Goal: Information Seeking & Learning: Learn about a topic

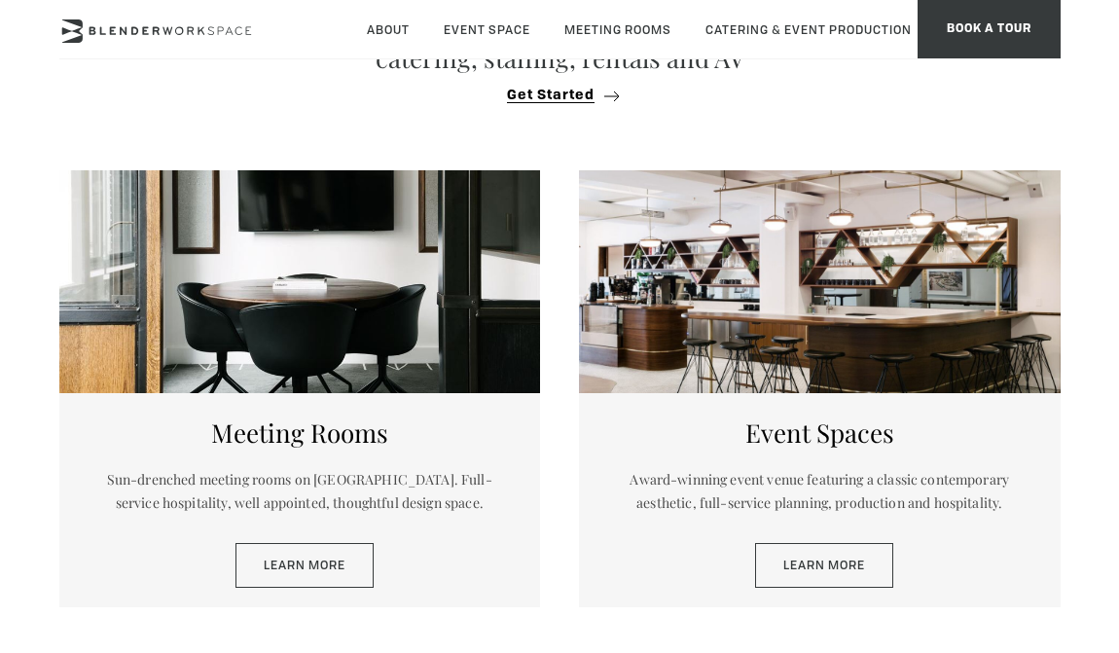
scroll to position [791, 0]
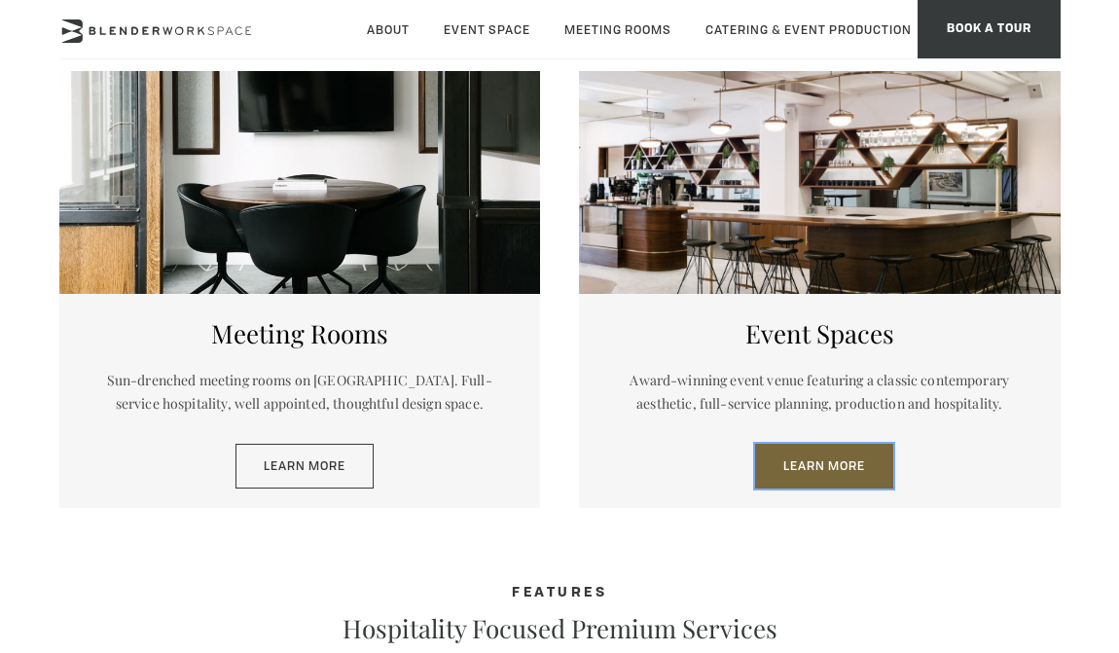
click at [866, 445] on link "Learn More" at bounding box center [824, 466] width 138 height 45
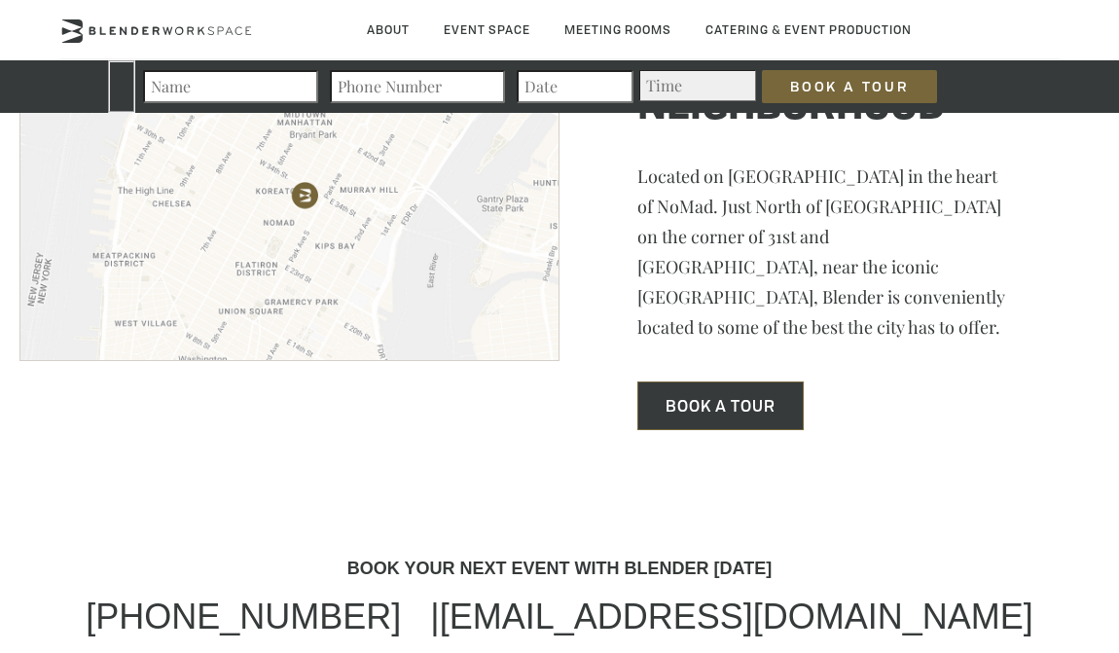
scroll to position [5829, 0]
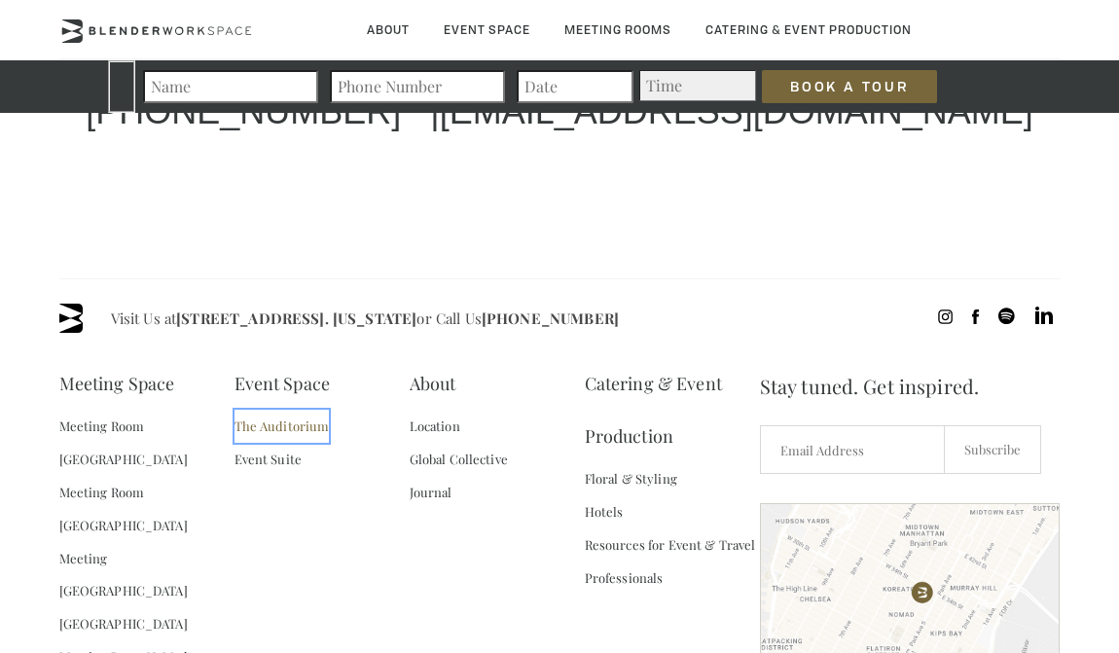
click at [297, 410] on link "The Auditorium" at bounding box center [281, 426] width 95 height 33
click at [364, 400] on div "Meeting Space Meeting Room Madison Meeting Room Flatiron Meeting Room Fifth Ave…" at bounding box center [409, 593] width 700 height 472
click at [256, 579] on div "Visit Us at 135 Madison Ave / E 31st St - Fl 8. New York or Call Us (718) 395-4…" at bounding box center [559, 565] width 1001 height 575
click at [285, 460] on div "Meeting Space Meeting Room Madison Meeting Room Flatiron Meeting Room Fifth Ave…" at bounding box center [409, 593] width 700 height 472
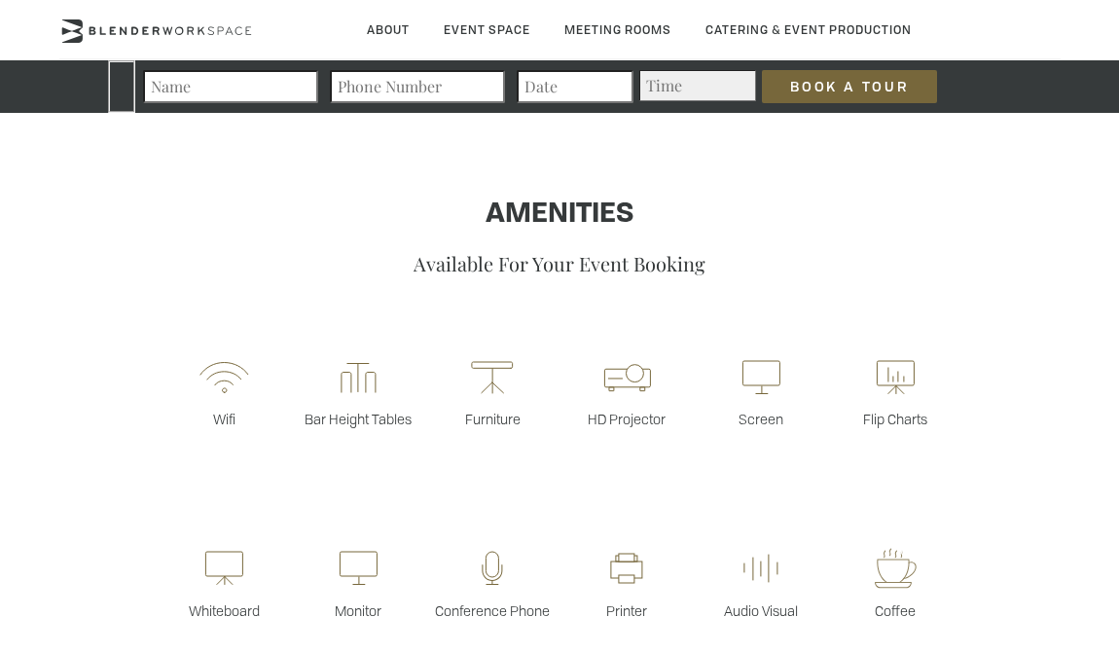
scroll to position [0, 0]
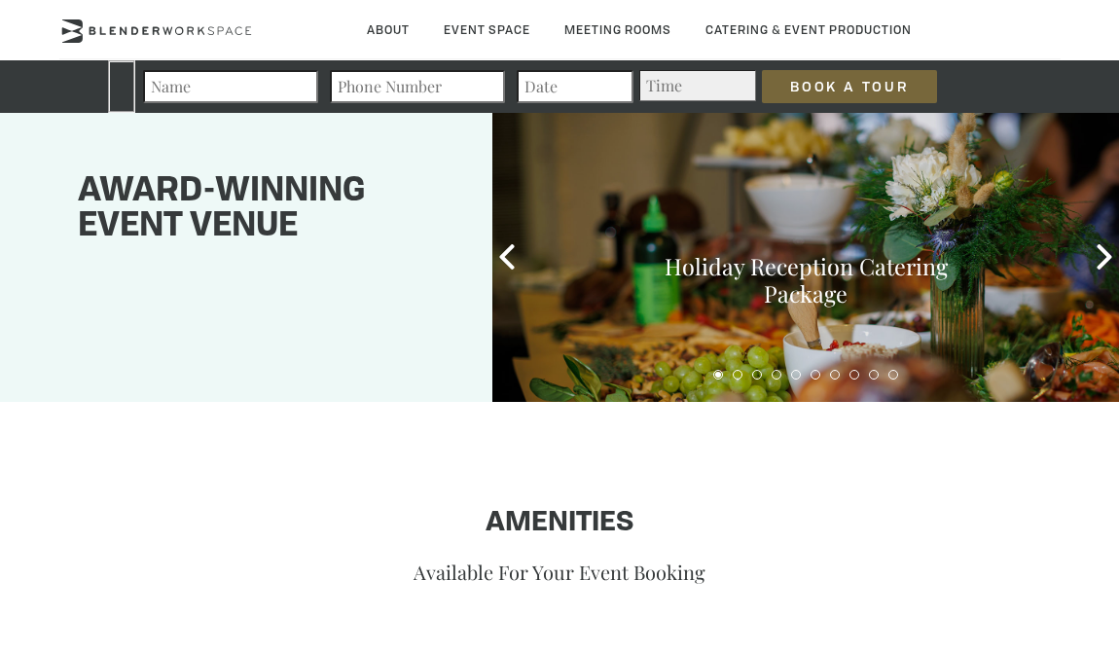
click at [357, 528] on h1 "Amenities" at bounding box center [559, 523] width 1119 height 31
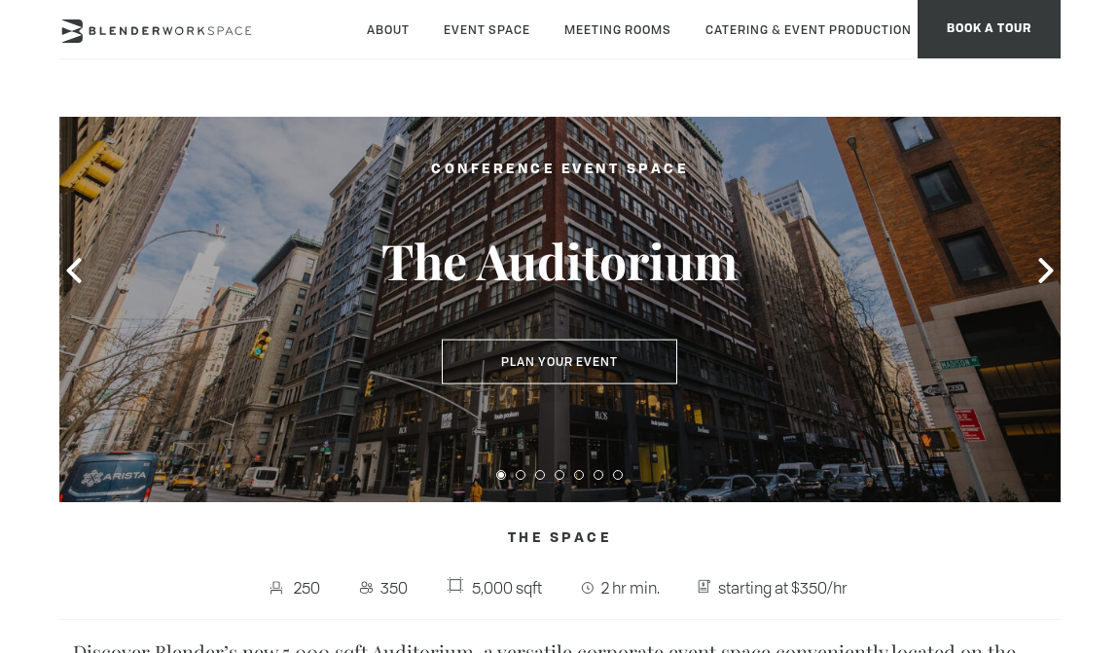
scroll to position [68, 0]
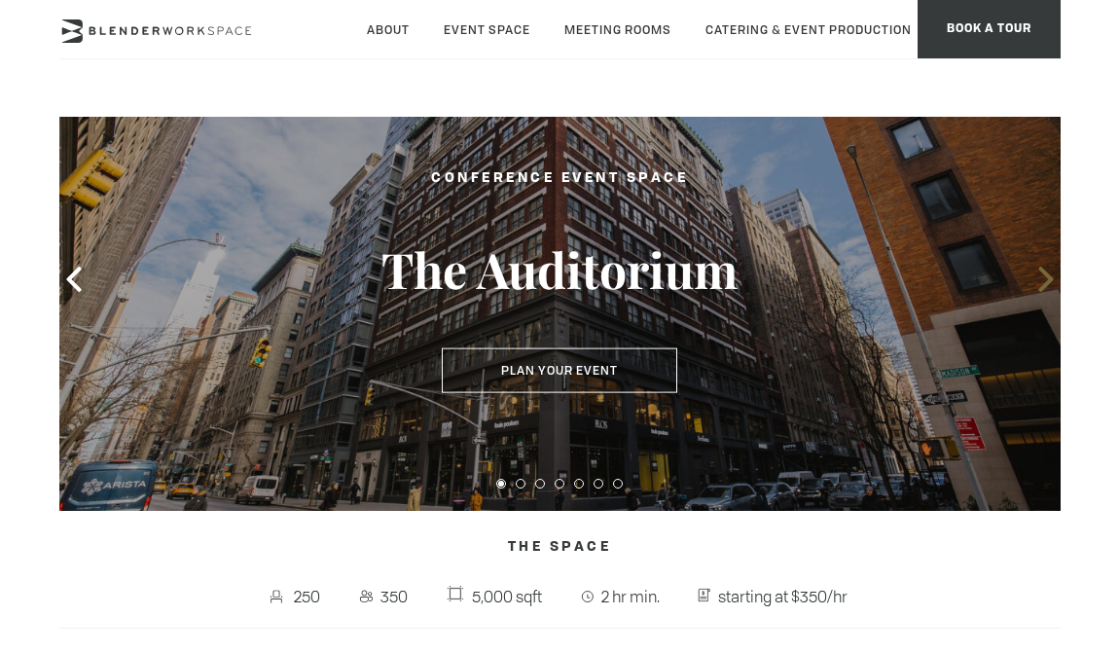
click at [1031, 277] on span at bounding box center [1045, 279] width 29 height 29
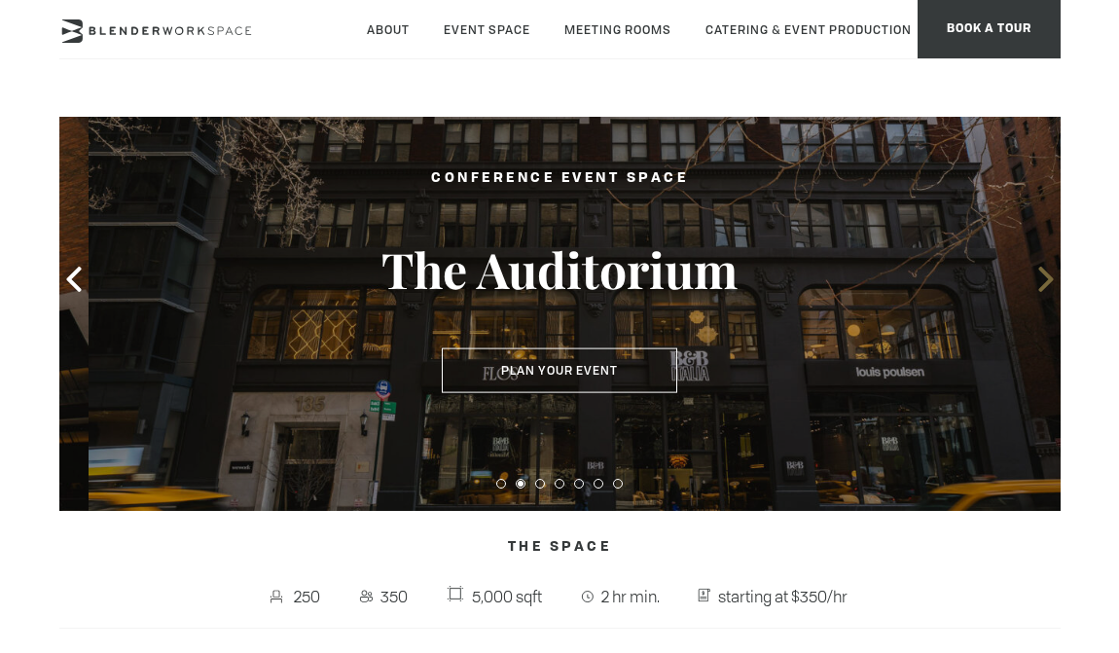
click at [1031, 277] on span at bounding box center [1045, 279] width 29 height 29
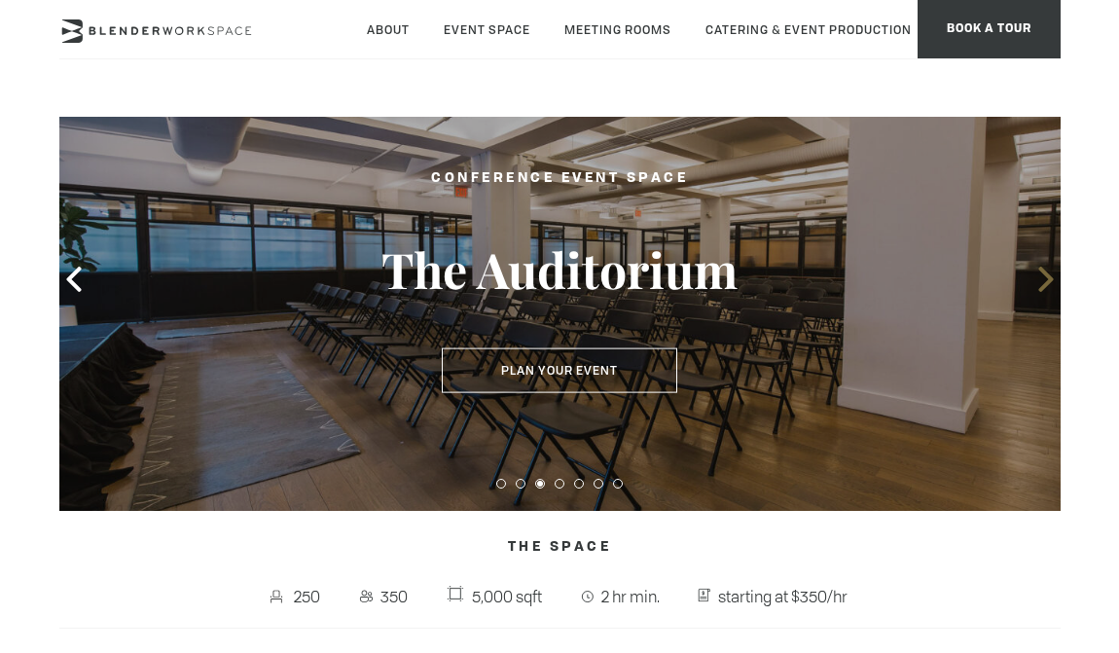
click at [1031, 277] on span at bounding box center [1045, 279] width 29 height 29
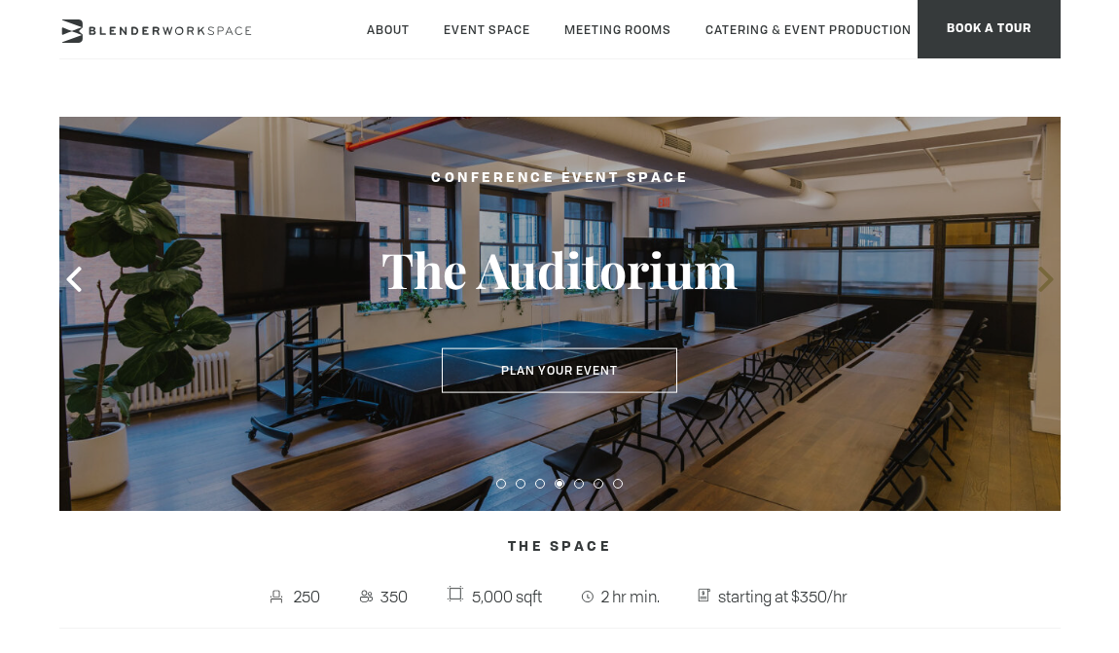
click at [1031, 277] on span at bounding box center [1045, 279] width 29 height 29
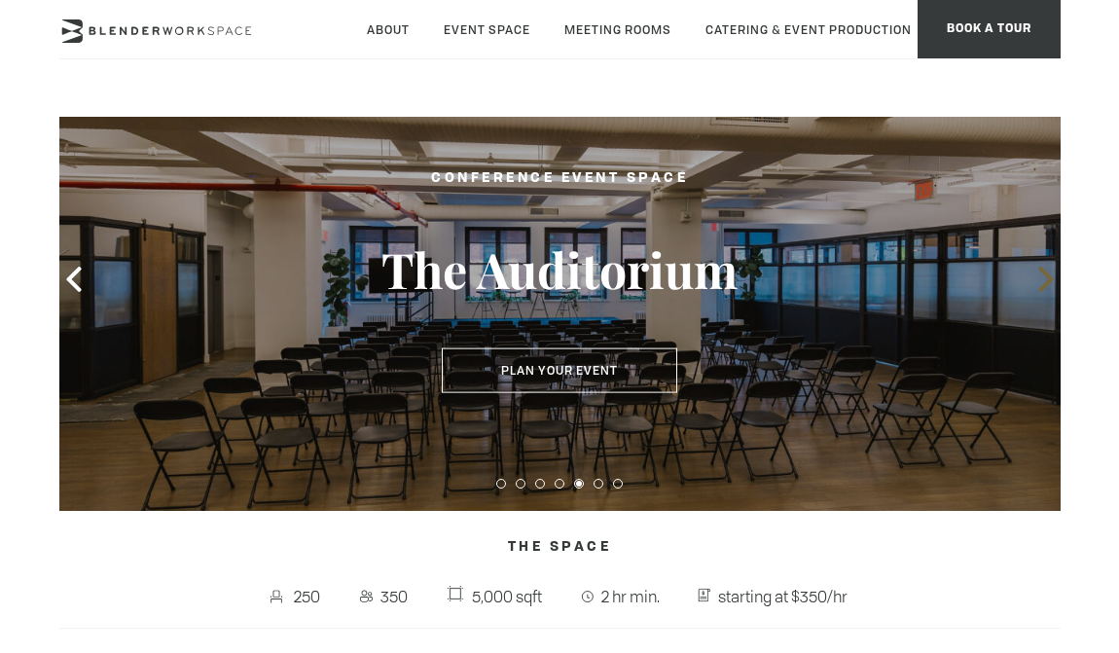
click at [1031, 277] on span at bounding box center [1045, 279] width 29 height 29
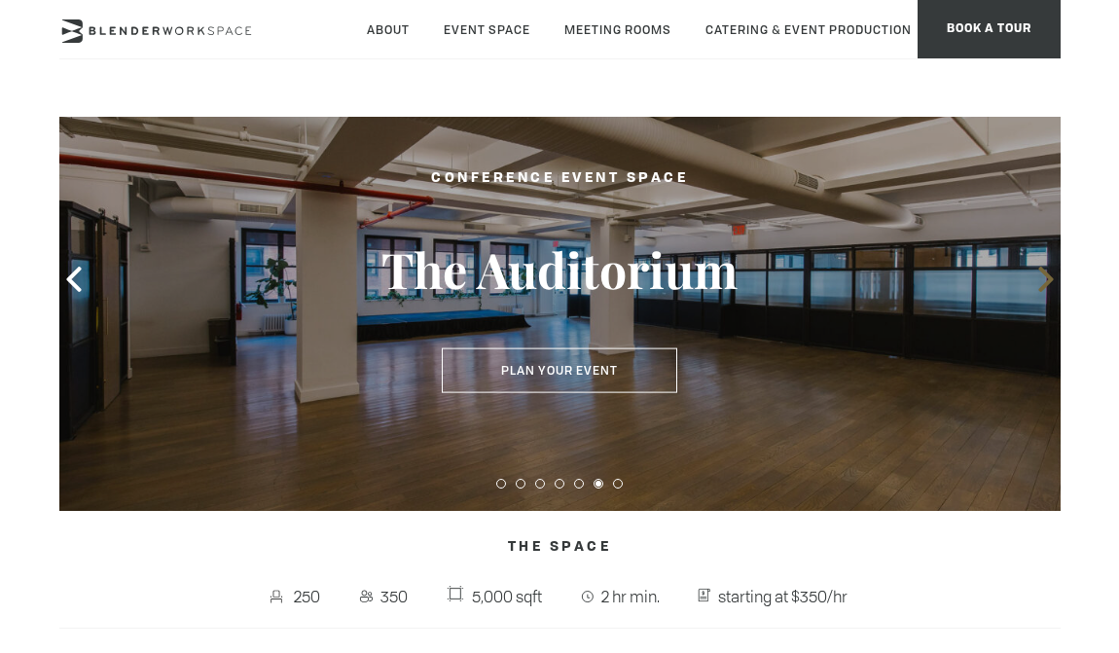
click at [1031, 277] on span at bounding box center [1045, 279] width 29 height 29
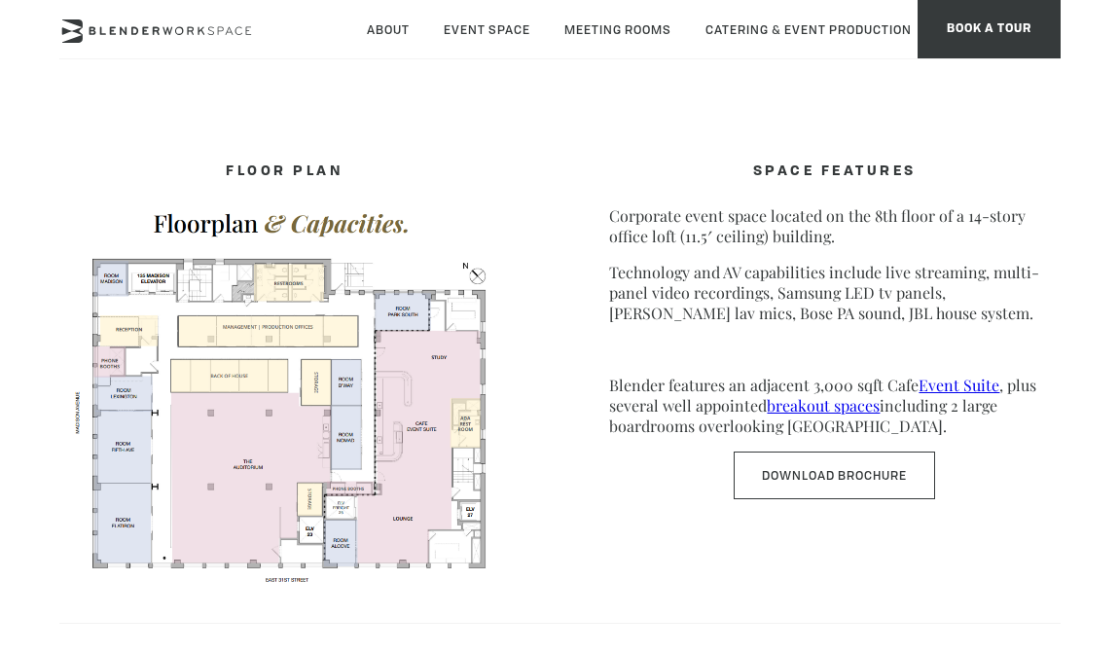
scroll to position [473, 0]
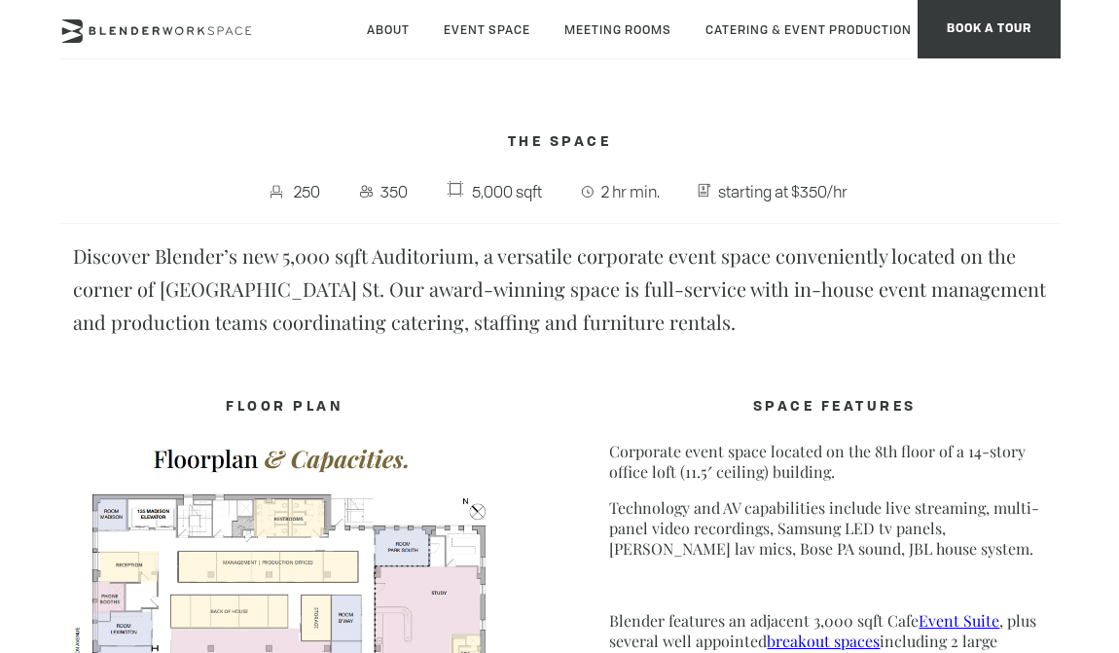
click at [599, 398] on div "FLOOR PLAN SPACE FEATURES Corporate event space located on the 8th floor of a 1…" at bounding box center [559, 598] width 1001 height 457
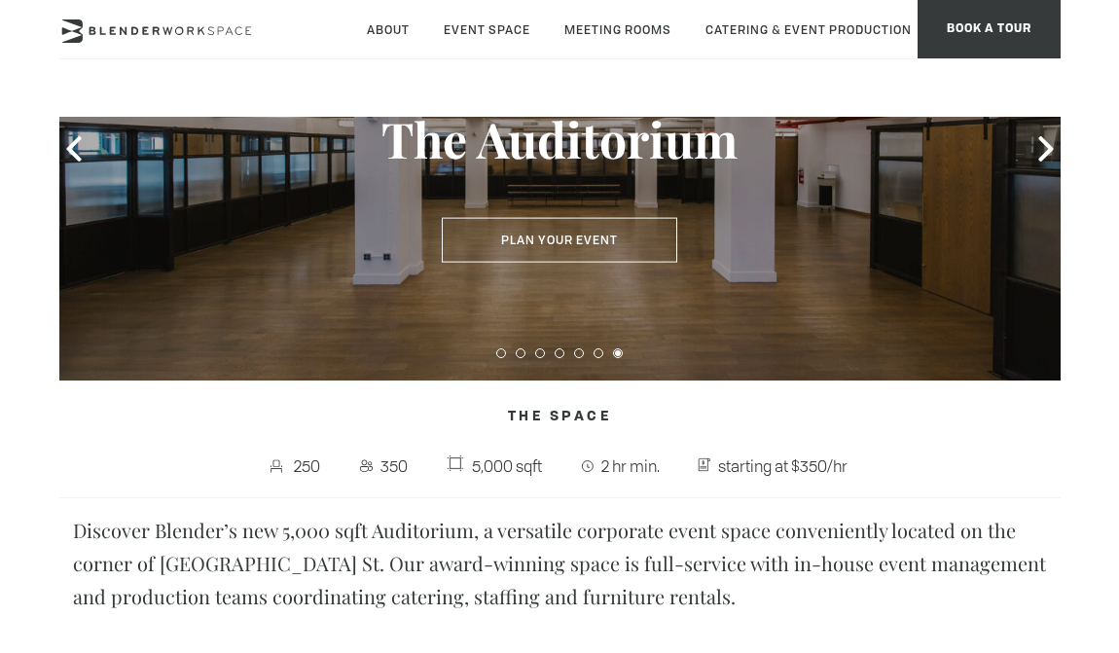
scroll to position [418, 0]
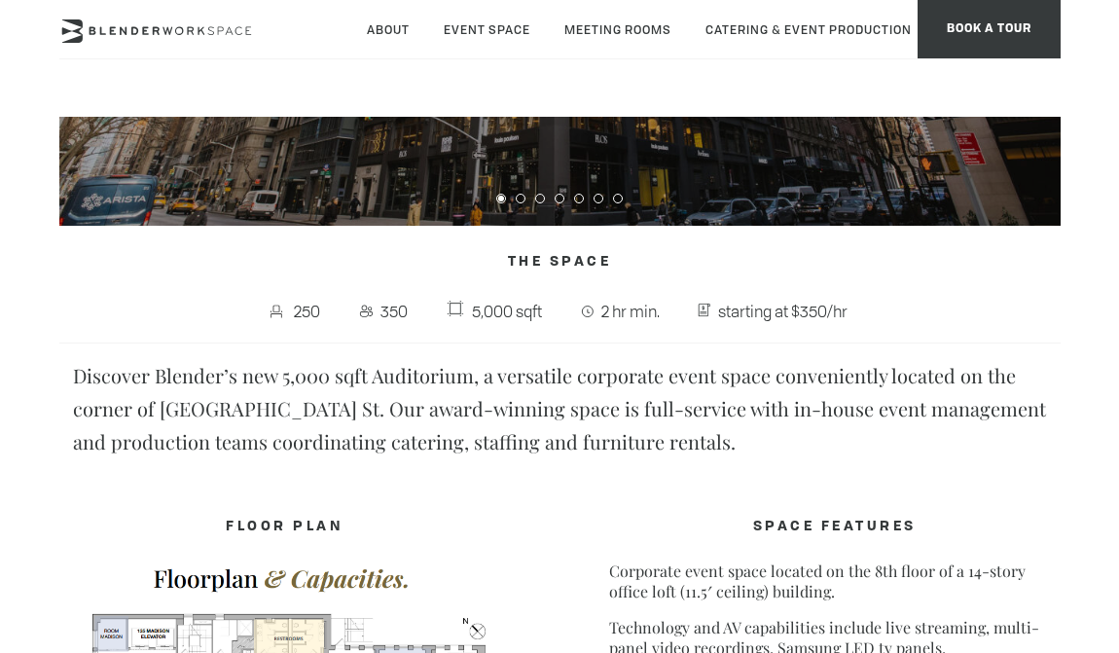
scroll to position [122, 0]
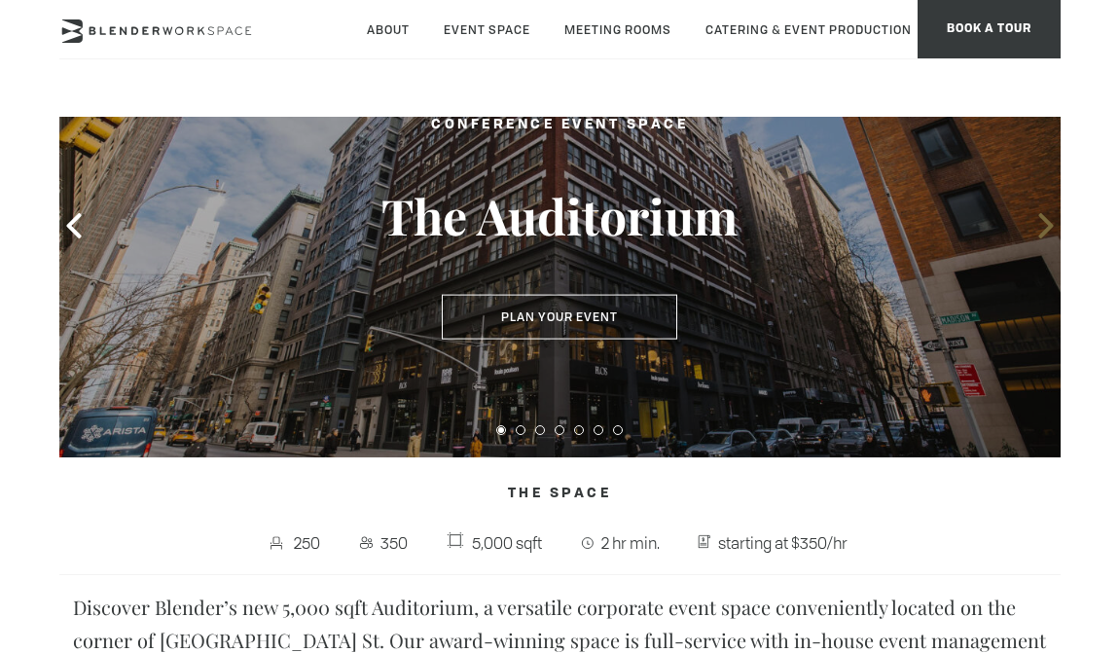
click at [1044, 224] on icon at bounding box center [1045, 225] width 25 height 25
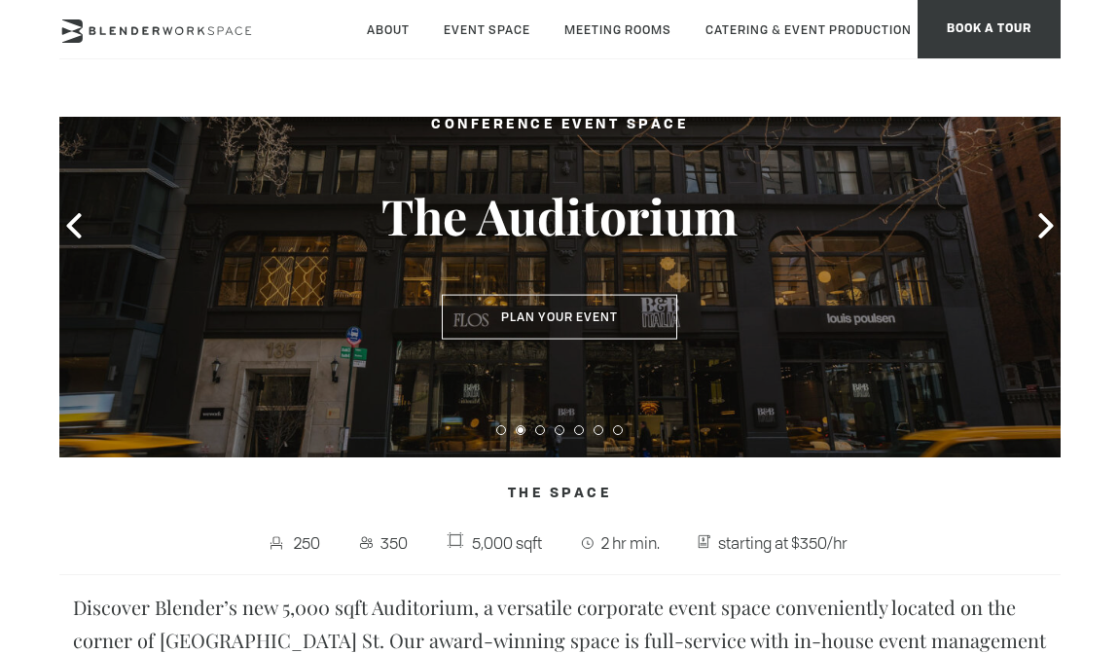
scroll to position [32, 0]
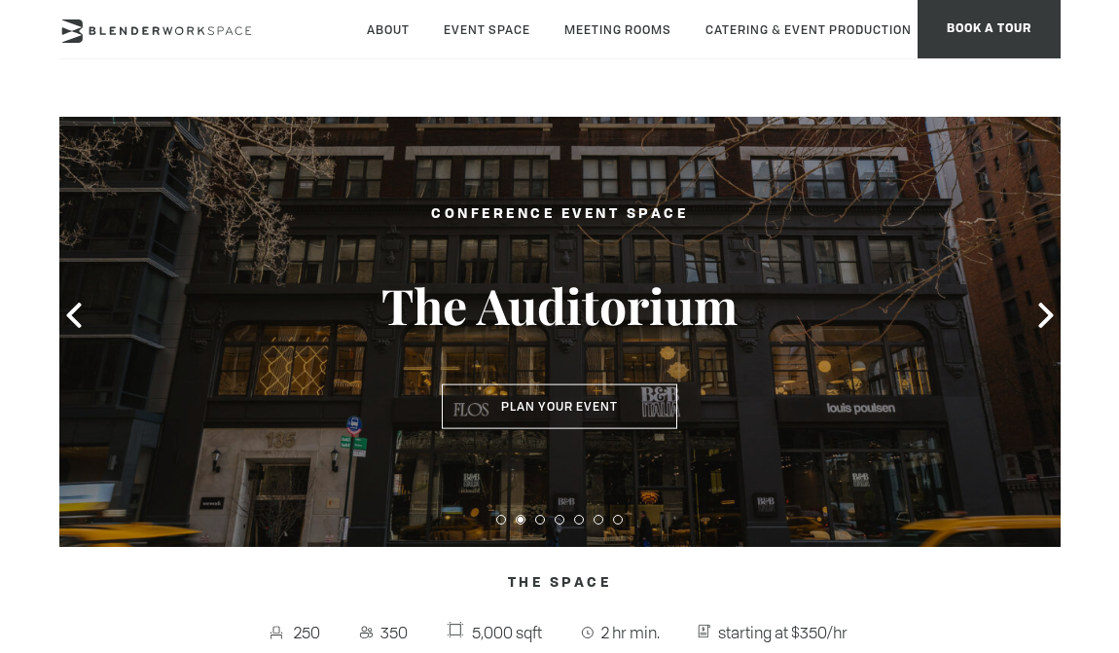
click at [1031, 322] on span at bounding box center [1045, 315] width 29 height 29
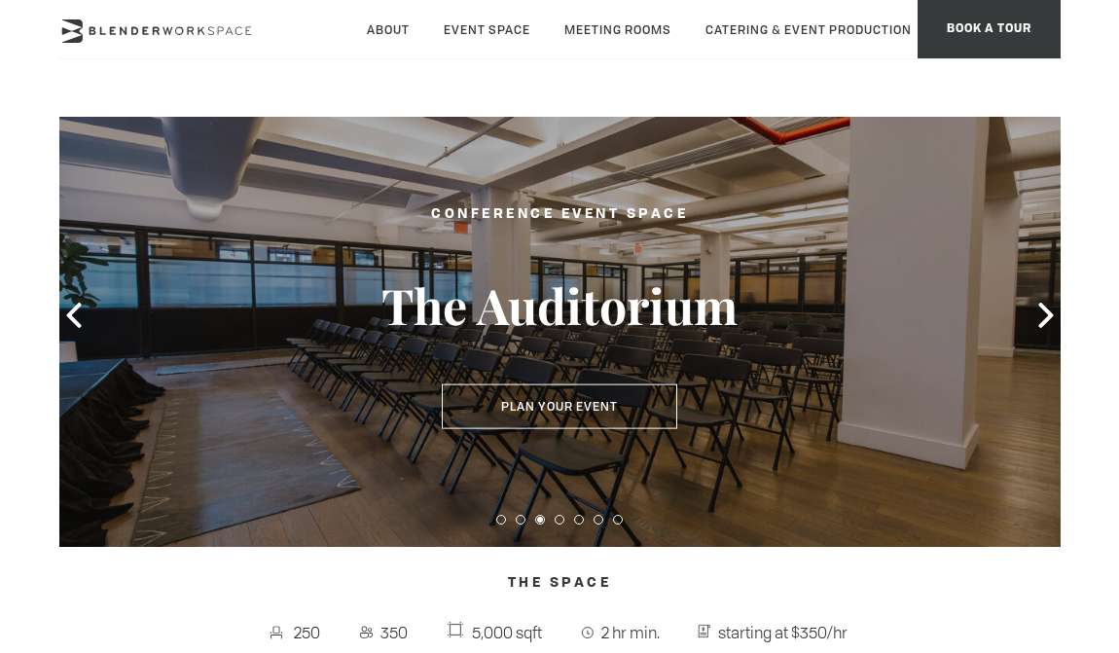
click at [835, 236] on div at bounding box center [559, 316] width 1001 height 462
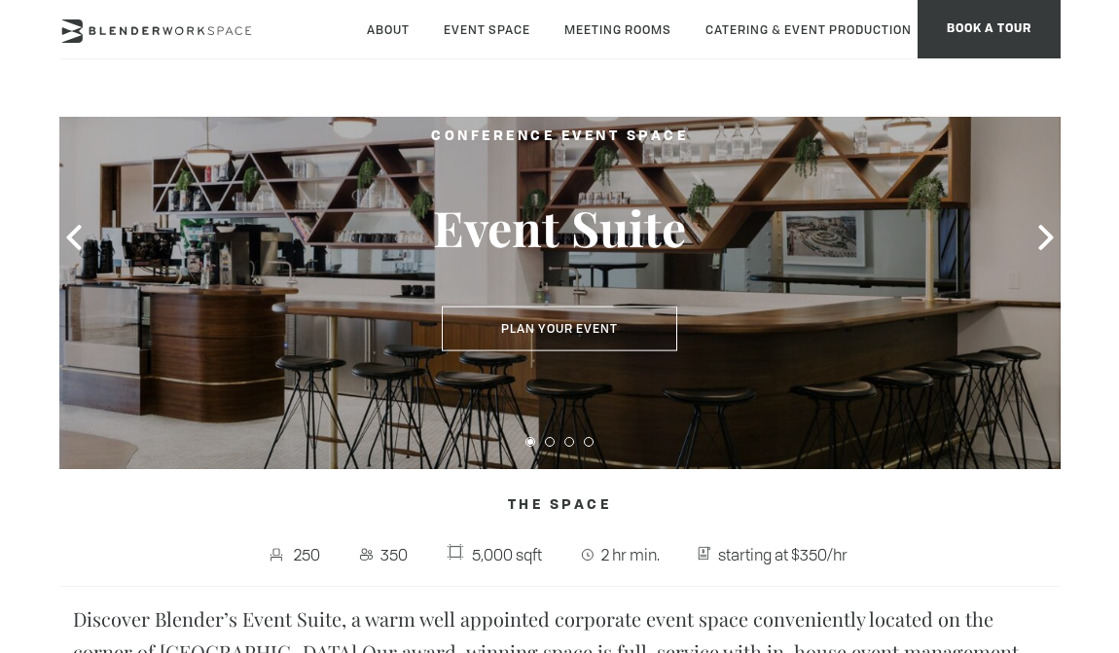
scroll to position [93, 0]
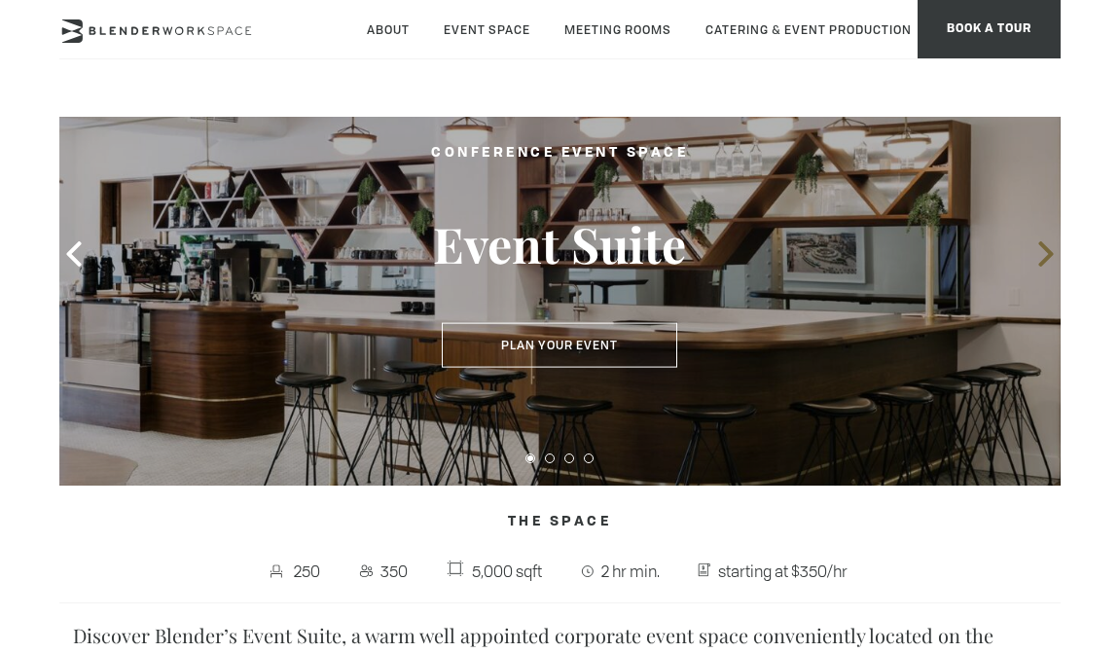
click at [1044, 257] on icon at bounding box center [1045, 253] width 25 height 25
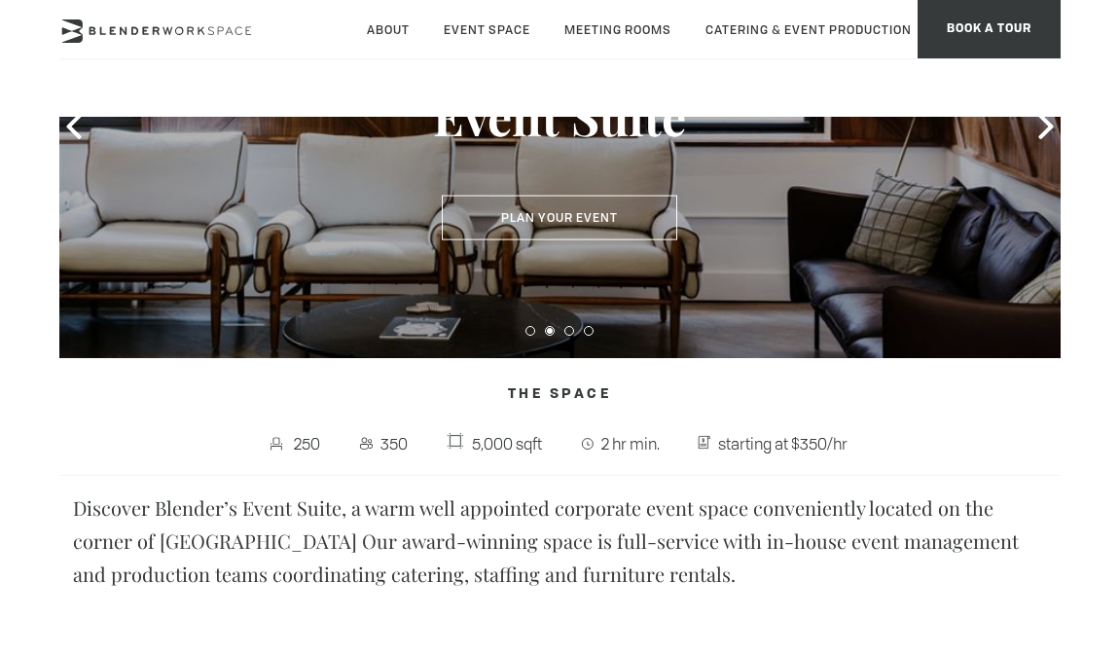
scroll to position [250, 0]
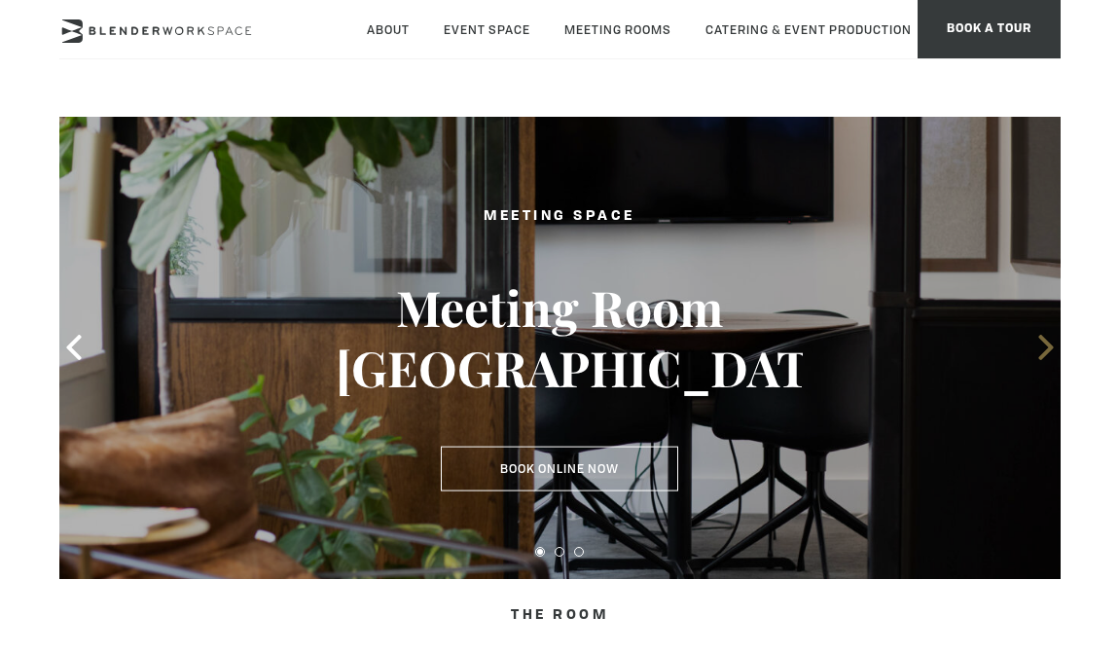
click at [1051, 342] on icon at bounding box center [1045, 347] width 25 height 25
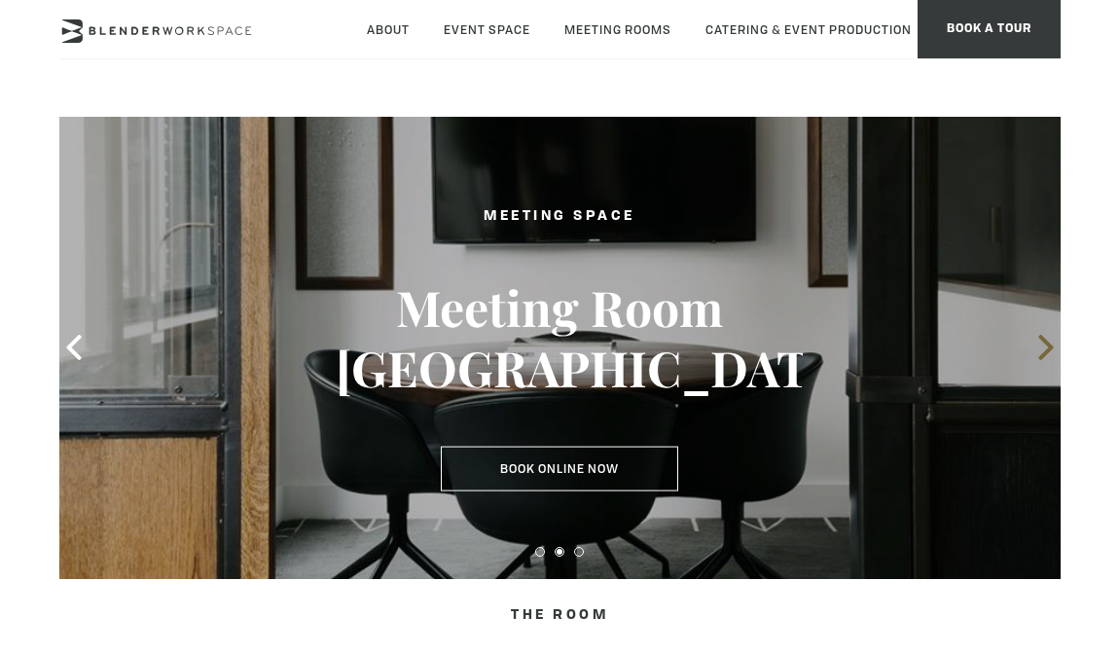
click at [1046, 342] on icon at bounding box center [1045, 347] width 15 height 25
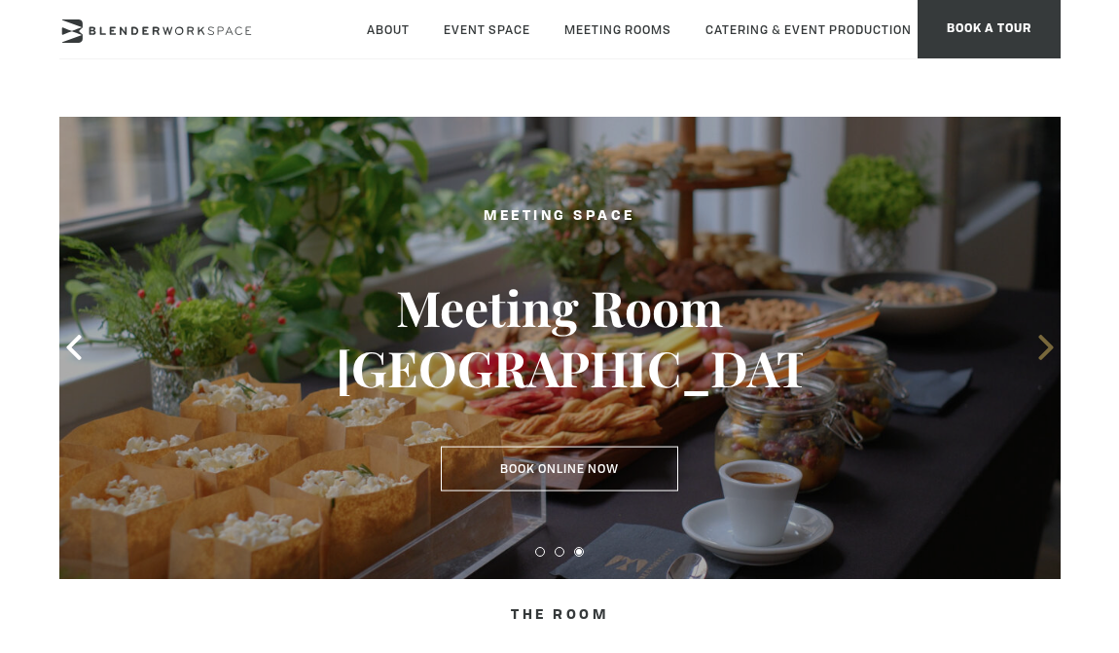
click at [1046, 342] on icon at bounding box center [1045, 347] width 15 height 25
